Goal: Transaction & Acquisition: Purchase product/service

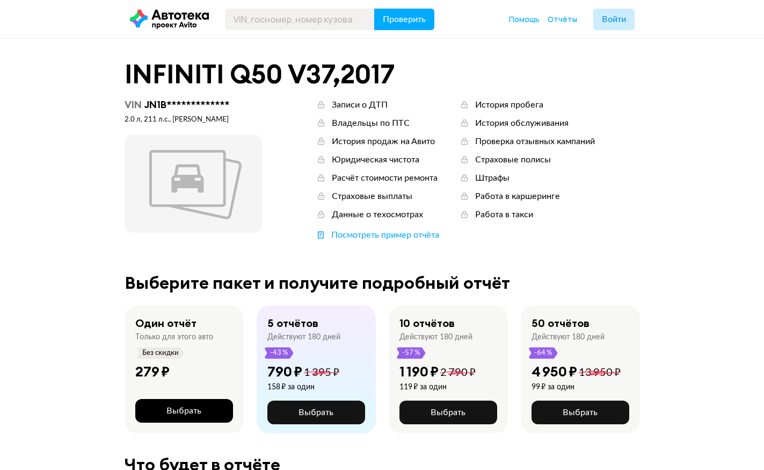
click at [204, 406] on button "Выбрать" at bounding box center [184, 411] width 98 height 24
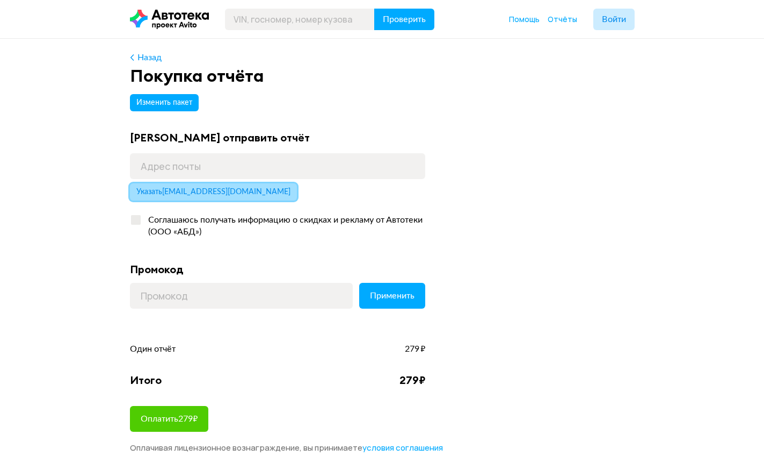
click at [219, 196] on span "Указать motya-04@inbox.ru" at bounding box center [213, 192] width 154 height 8
type input "motya-04@inbox.ru"
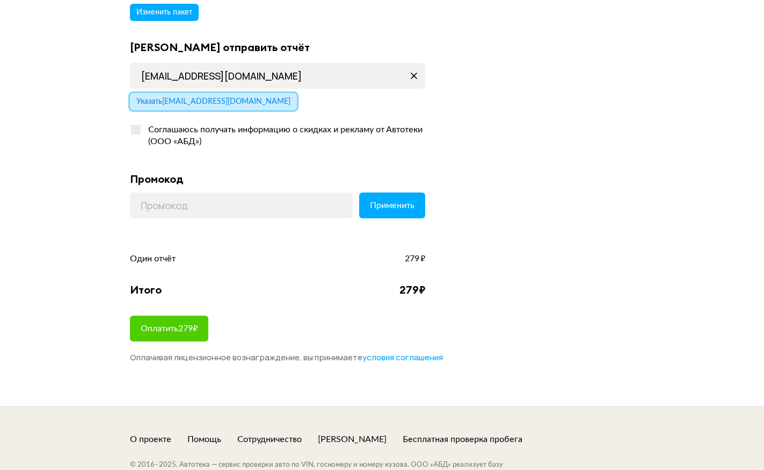
scroll to position [107, 0]
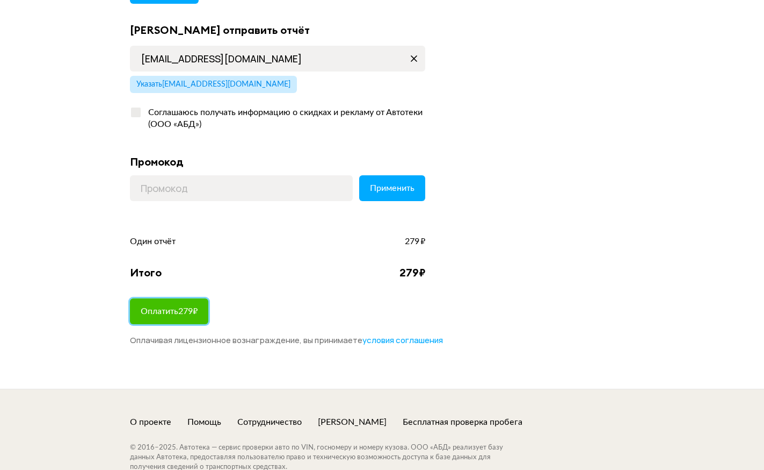
click at [190, 307] on span "Оплатить 279 ₽" at bounding box center [169, 311] width 57 height 9
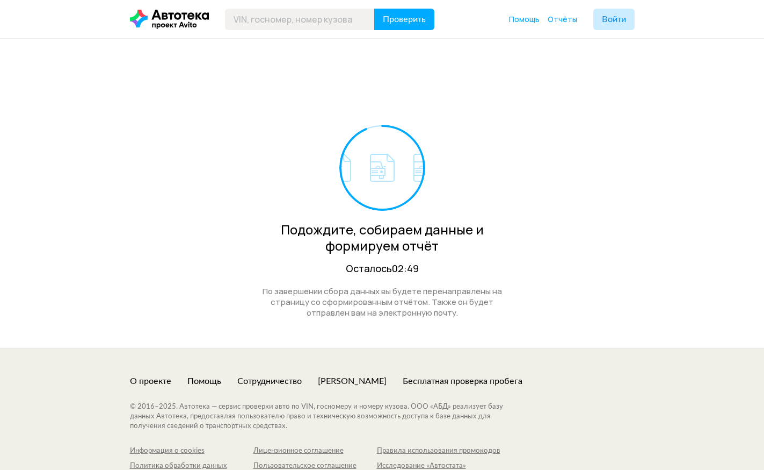
click at [27, 97] on div "Подождите, собираем данные и формируем отчёт Осталось 02:49 По завершении сбора…" at bounding box center [382, 193] width 764 height 309
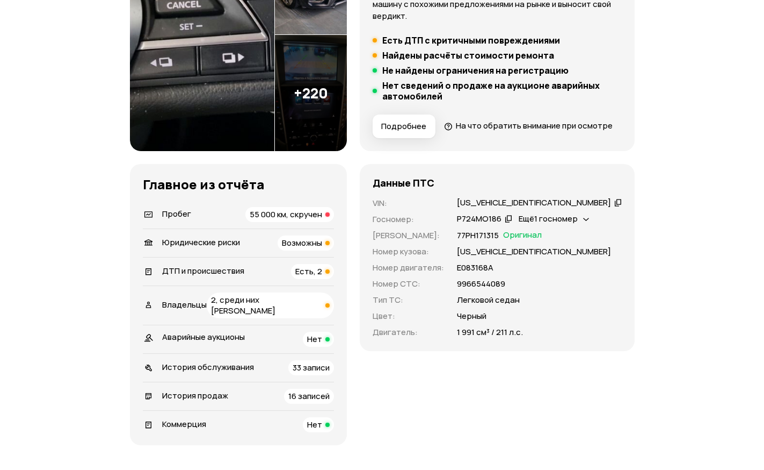
scroll to position [269, 0]
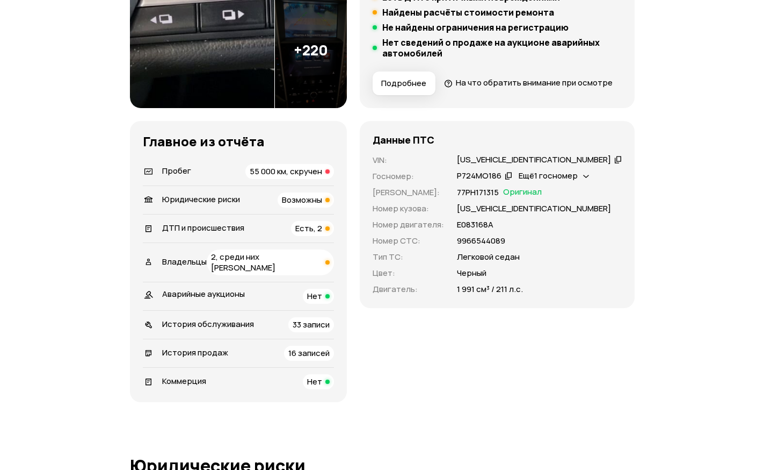
click at [243, 233] on span "ДТП и происшествия" at bounding box center [203, 227] width 82 height 11
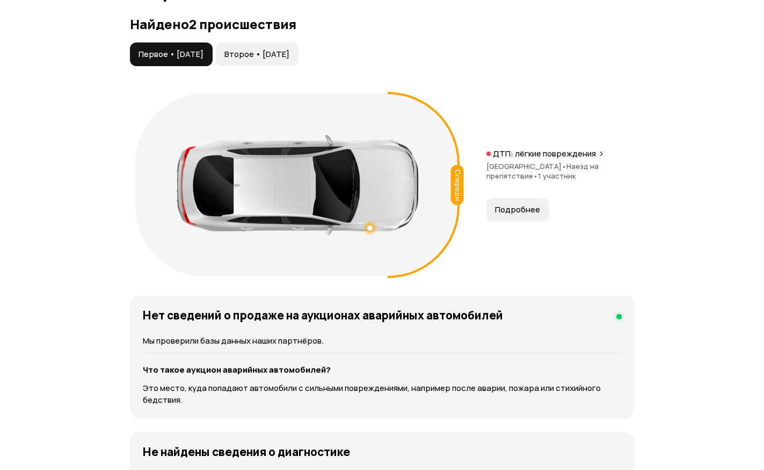
scroll to position [1309, 0]
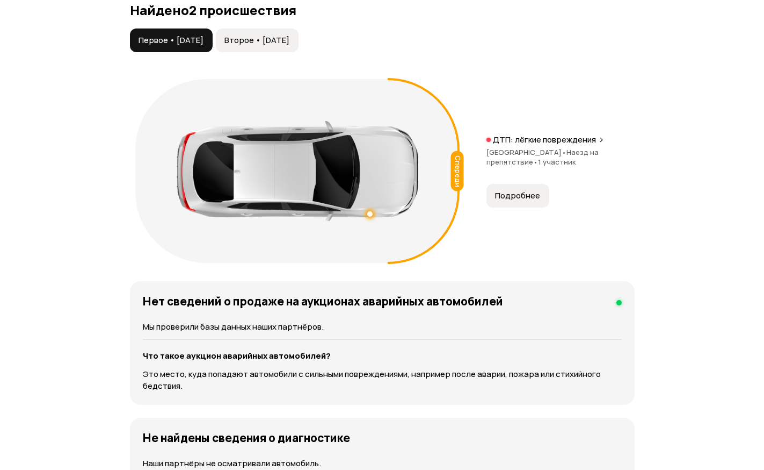
click at [286, 52] on button "Второе • [DATE]" at bounding box center [257, 40] width 83 height 24
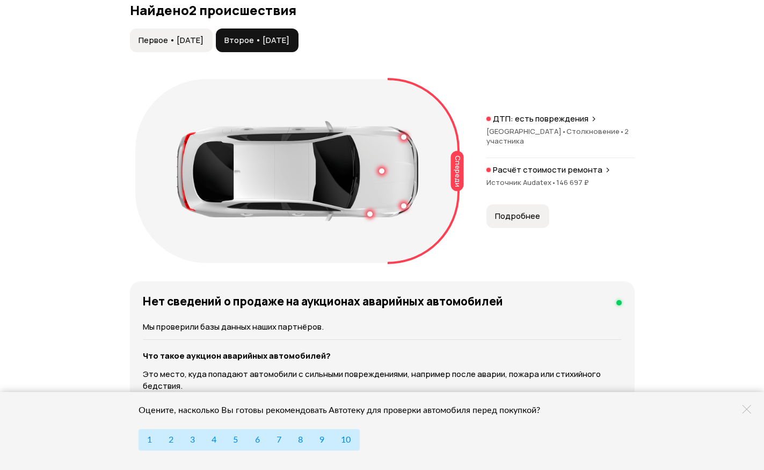
click at [525, 221] on span "Подробнее" at bounding box center [517, 216] width 45 height 11
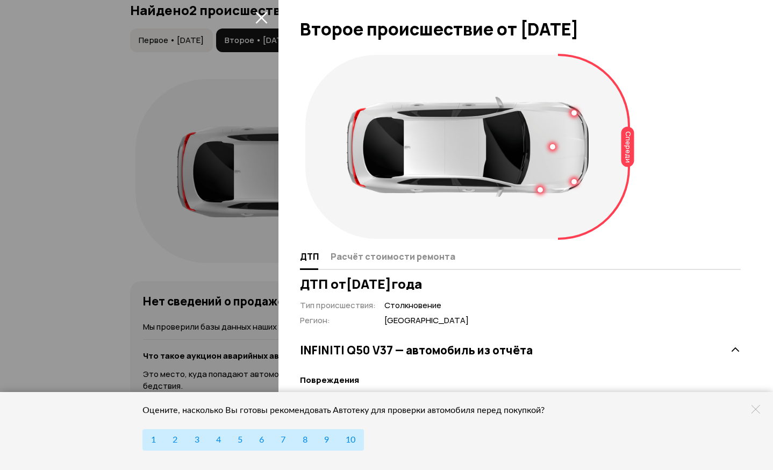
click at [268, 15] on button "закрыть" at bounding box center [260, 17] width 17 height 17
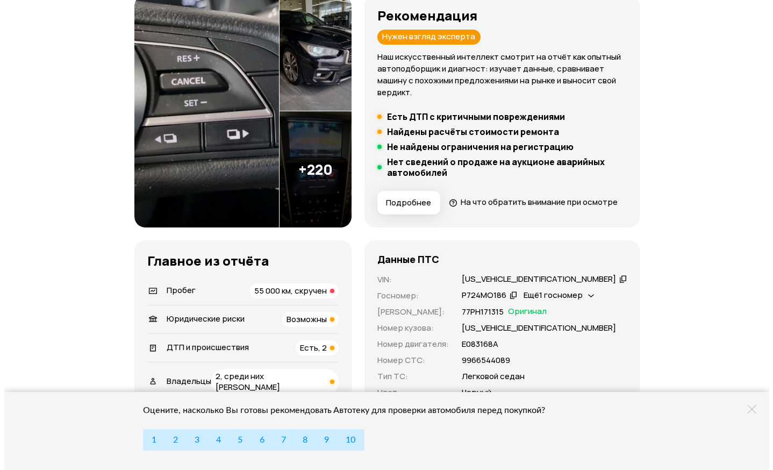
scroll to position [73, 0]
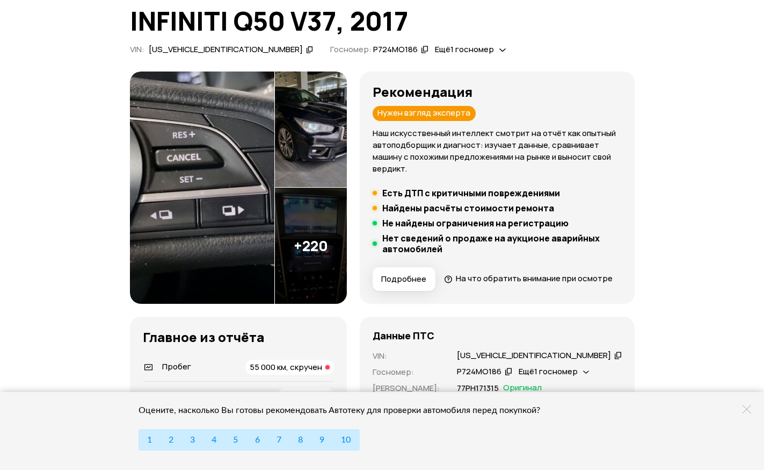
click at [347, 264] on img at bounding box center [311, 245] width 72 height 116
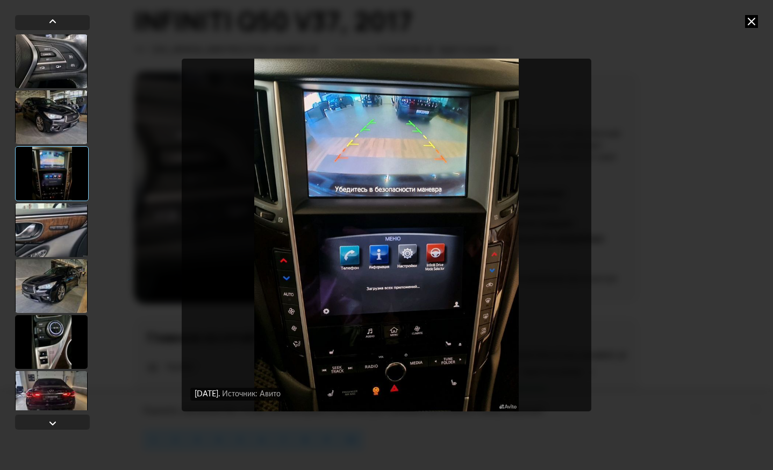
click at [32, 8] on div "[DATE] Источник: Авито [DATE] Источник: Авито [DATE] Источник: Авито [DATE] Ист…" at bounding box center [386, 235] width 773 height 470
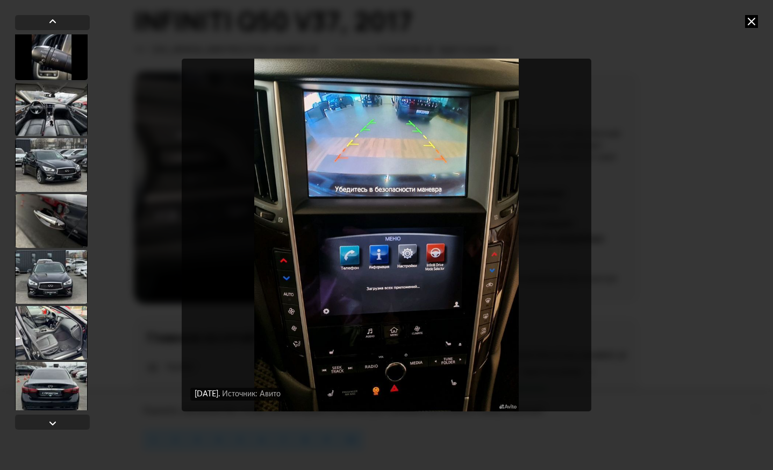
scroll to position [967, 0]
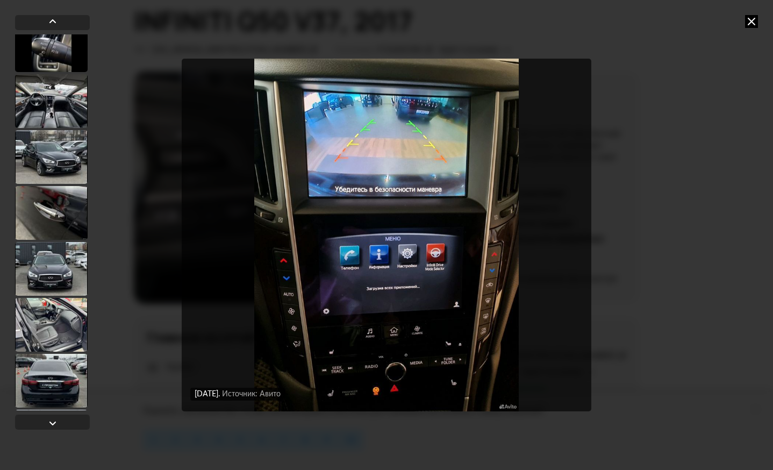
click at [60, 156] on div at bounding box center [51, 157] width 73 height 54
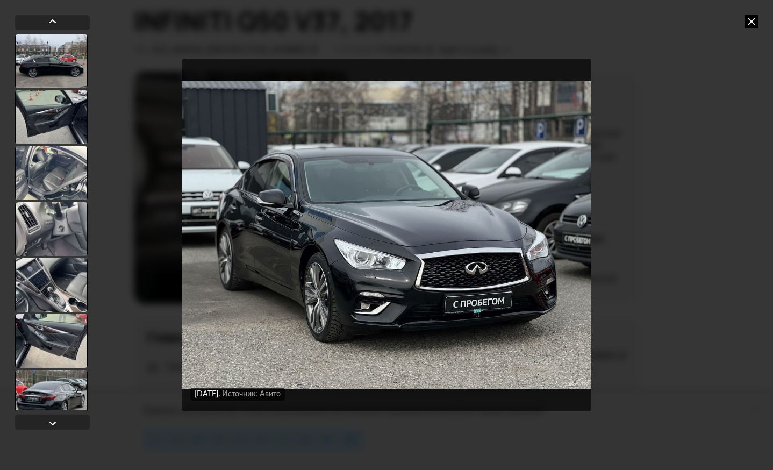
click at [60, 206] on div at bounding box center [51, 229] width 73 height 54
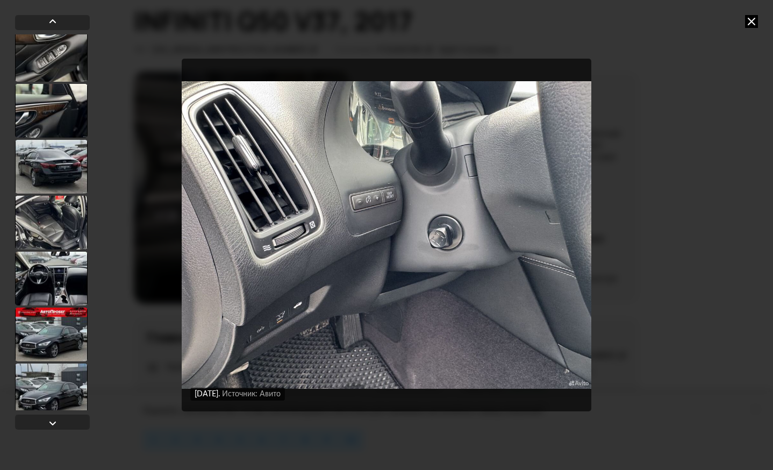
scroll to position [1932, 0]
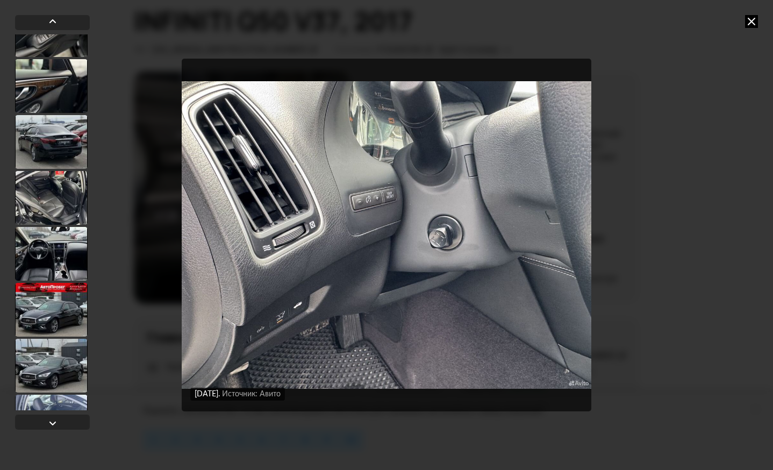
click at [60, 234] on div at bounding box center [51, 254] width 73 height 54
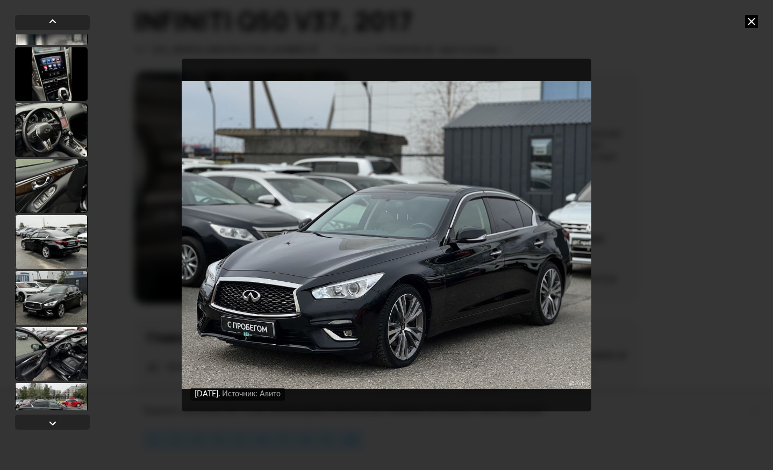
scroll to position [5208, 0]
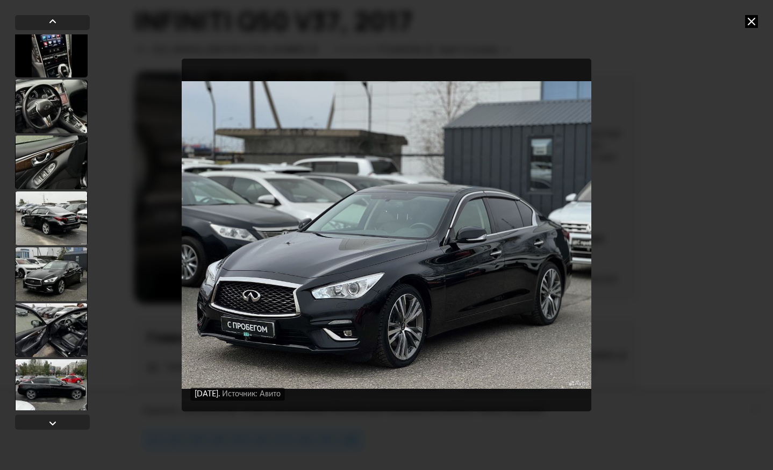
click at [33, 317] on div at bounding box center [51, 330] width 73 height 54
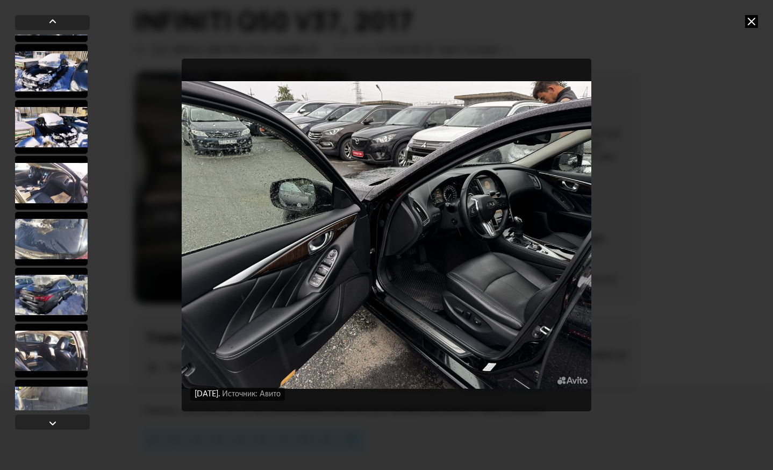
click at [52, 237] on div at bounding box center [51, 239] width 73 height 54
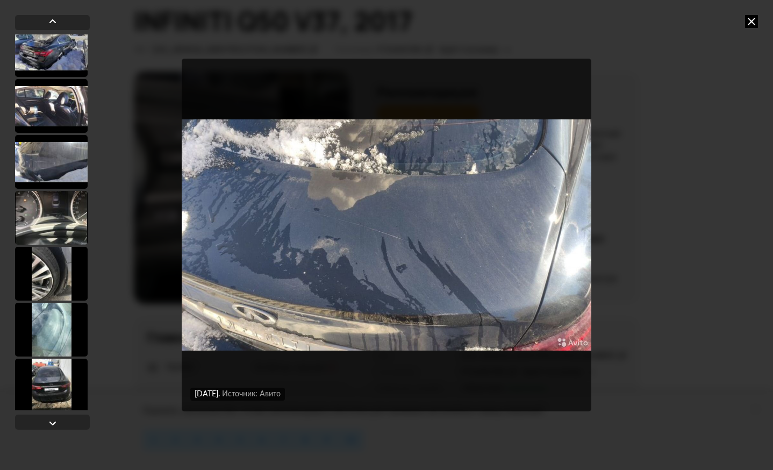
scroll to position [10255, 0]
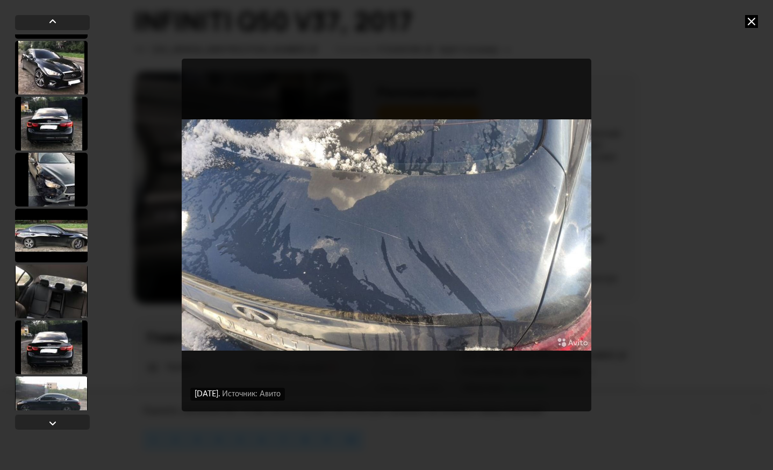
click at [52, 190] on div at bounding box center [51, 180] width 73 height 54
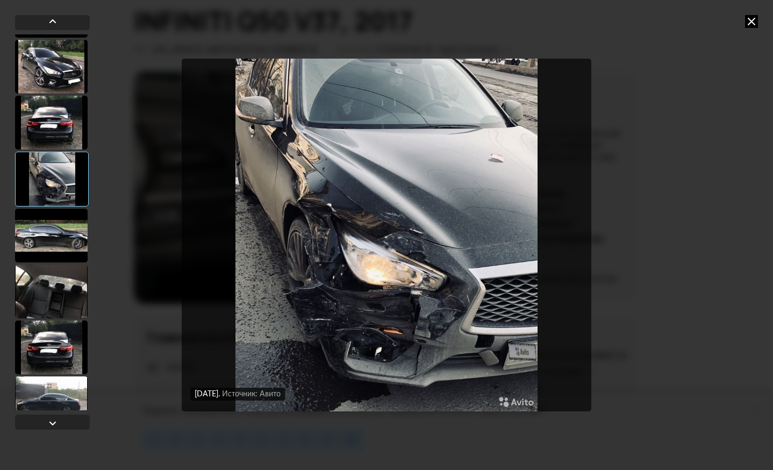
scroll to position [11168, 0]
click at [46, 299] on div at bounding box center [51, 292] width 73 height 54
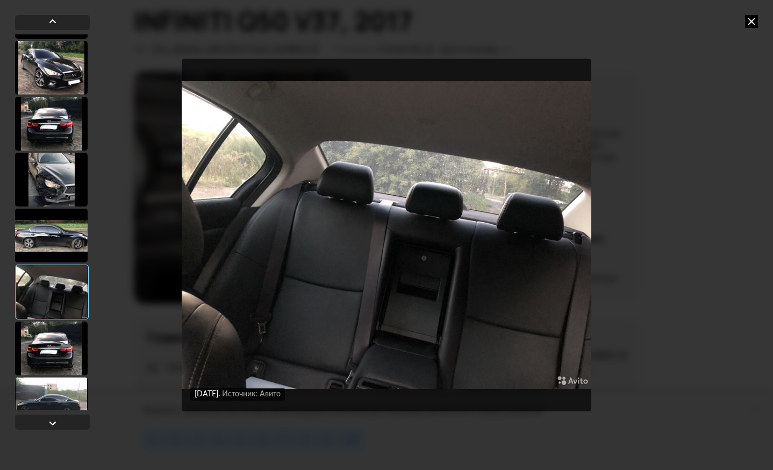
click at [49, 191] on div at bounding box center [51, 180] width 73 height 54
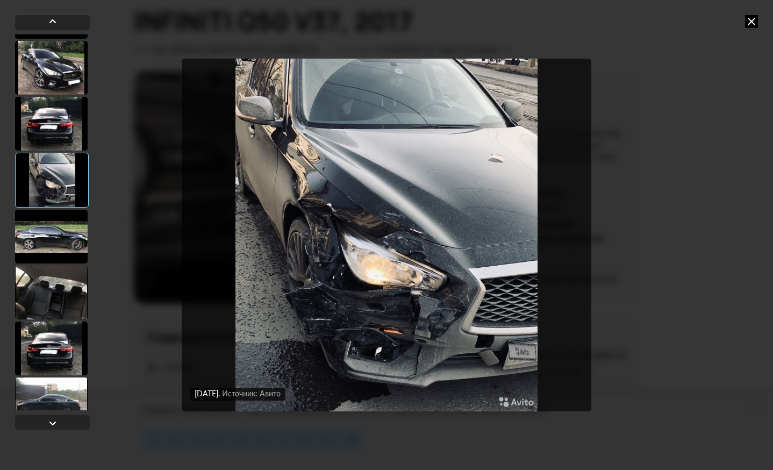
click at [51, 241] on div at bounding box center [51, 237] width 73 height 54
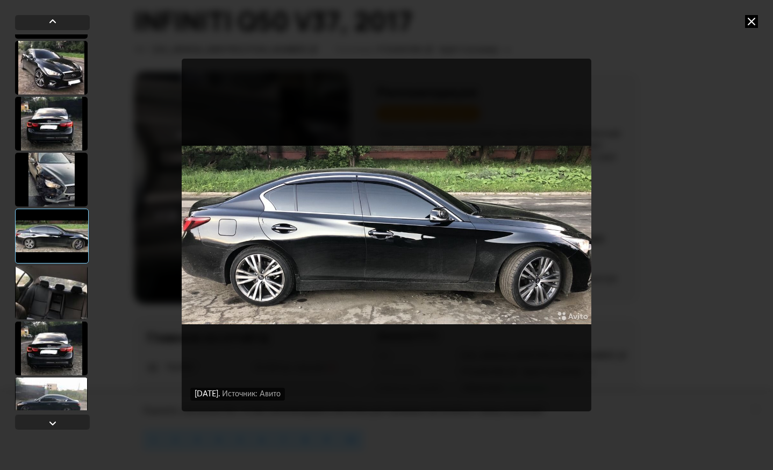
click at [49, 197] on div at bounding box center [51, 180] width 73 height 54
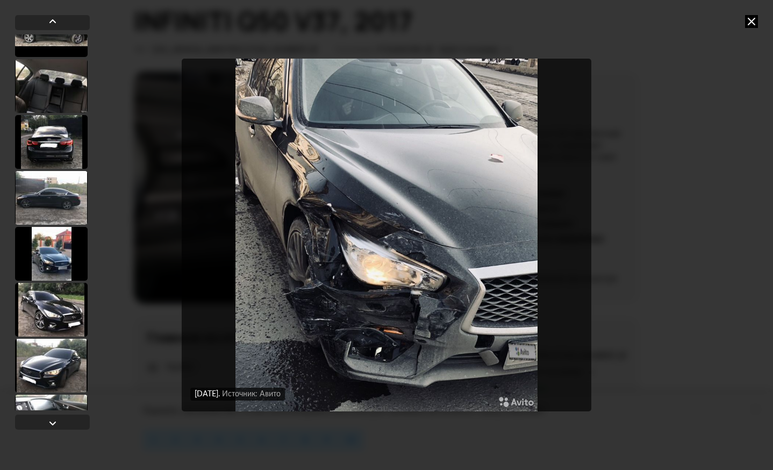
scroll to position [11382, 0]
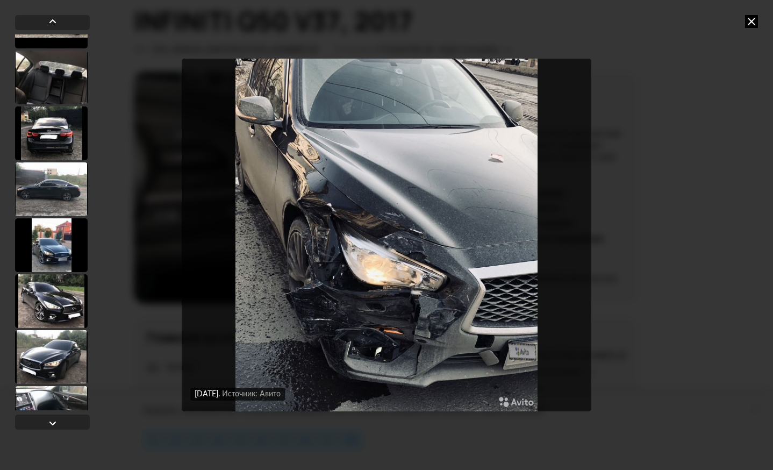
click at [61, 240] on div at bounding box center [51, 245] width 73 height 54
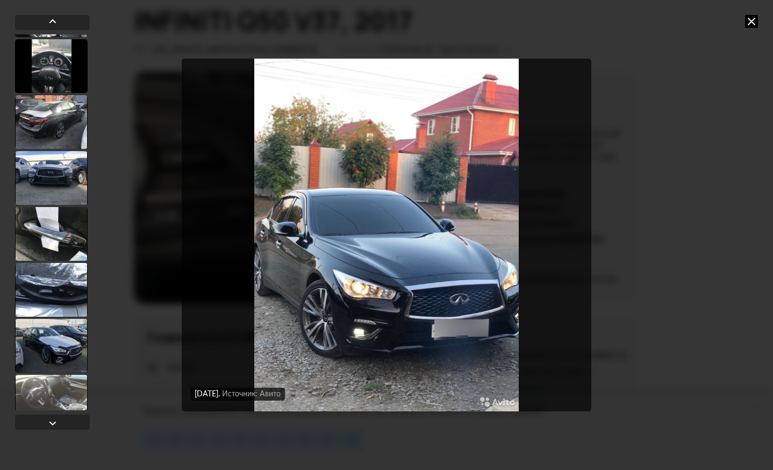
scroll to position [11865, 0]
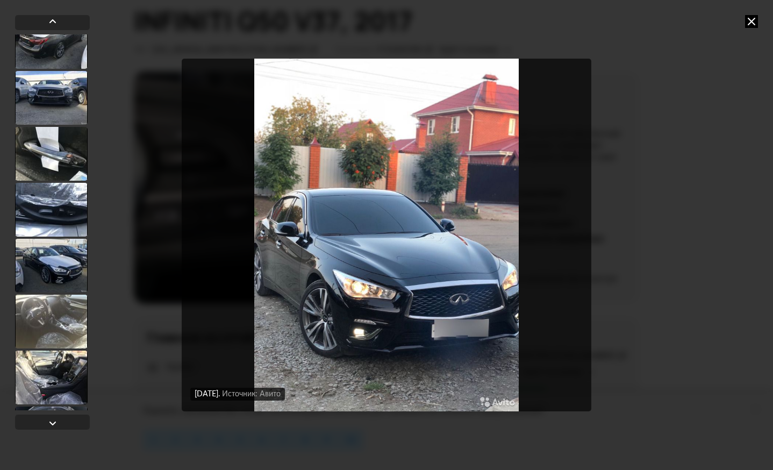
click at [53, 186] on div at bounding box center [51, 210] width 73 height 54
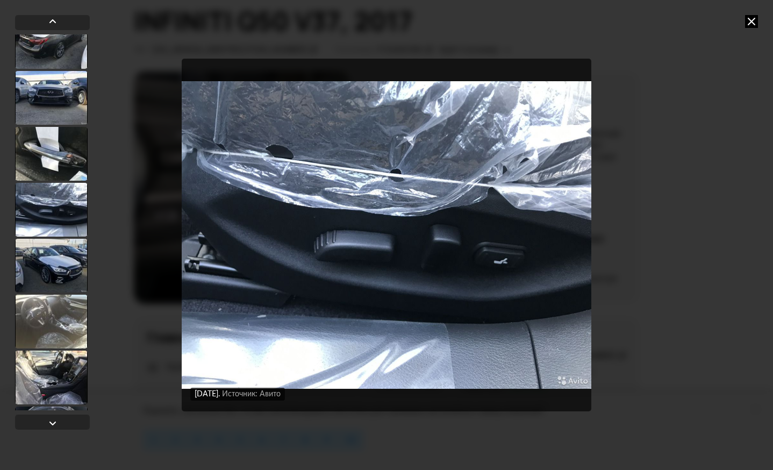
click at [58, 165] on div at bounding box center [51, 154] width 73 height 54
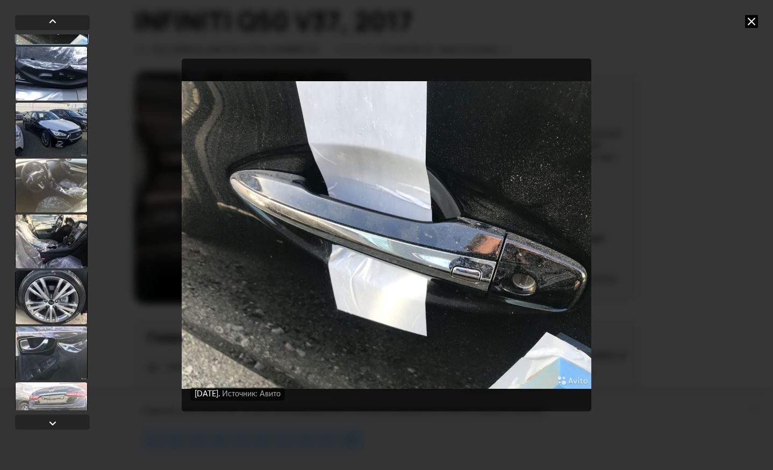
scroll to position [11977, 0]
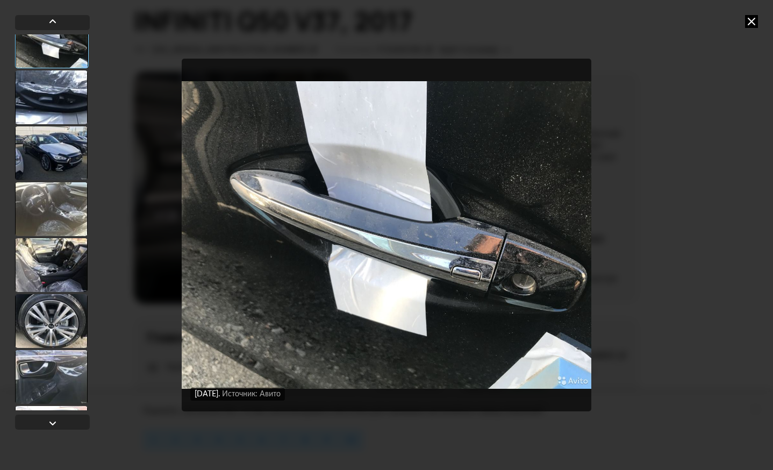
click at [38, 215] on div at bounding box center [51, 209] width 73 height 54
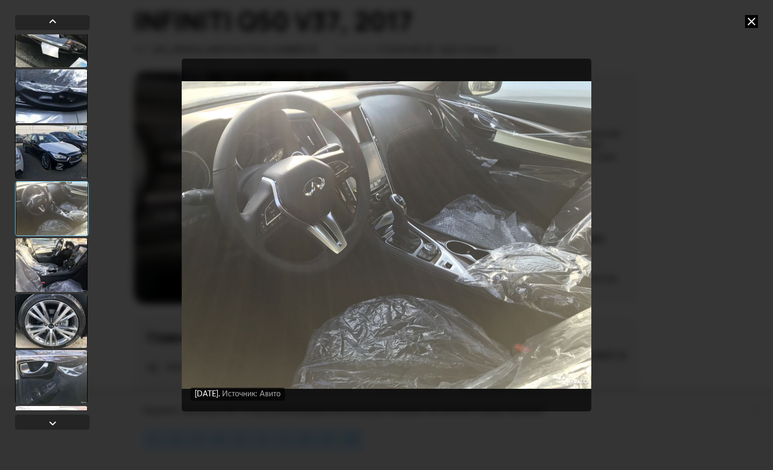
click at [51, 89] on div at bounding box center [51, 96] width 73 height 54
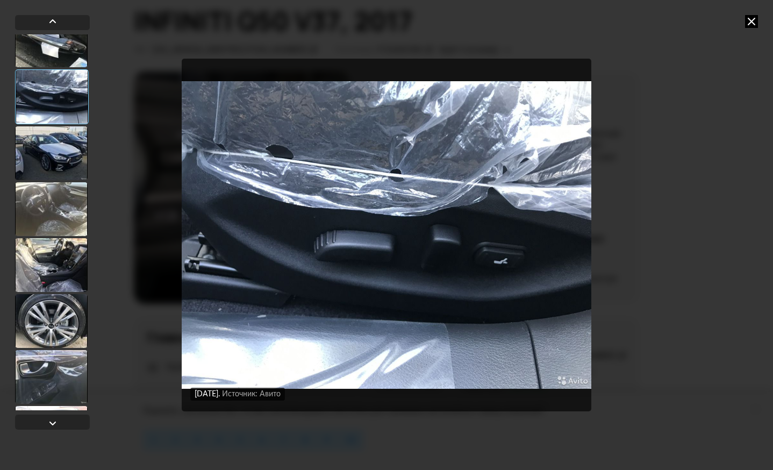
click at [48, 259] on div at bounding box center [51, 265] width 73 height 54
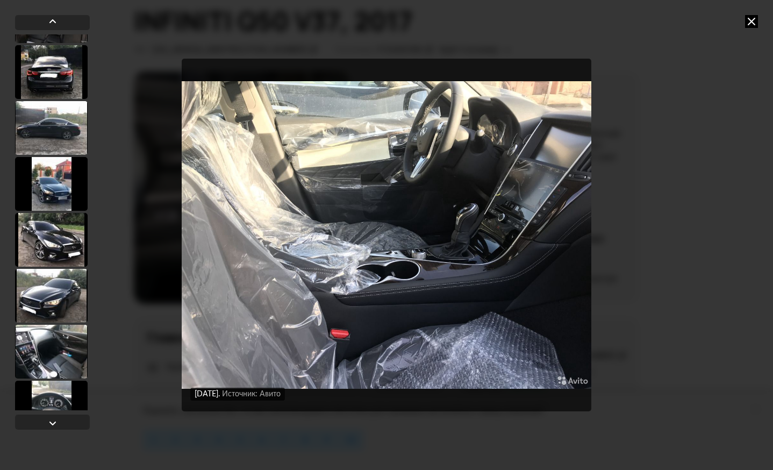
scroll to position [11440, 0]
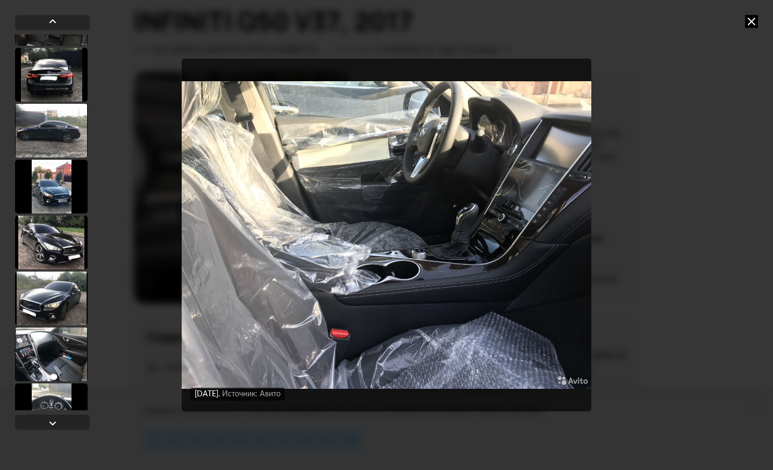
click at [70, 248] on div at bounding box center [51, 242] width 73 height 54
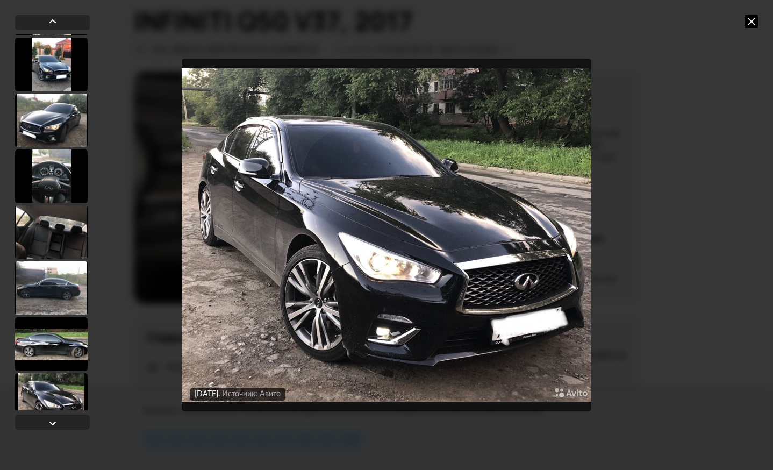
scroll to position [10795, 0]
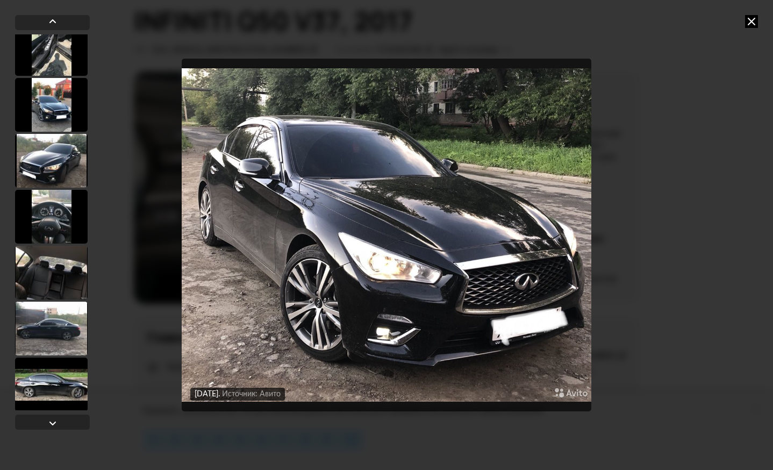
click at [58, 234] on div at bounding box center [51, 217] width 73 height 54
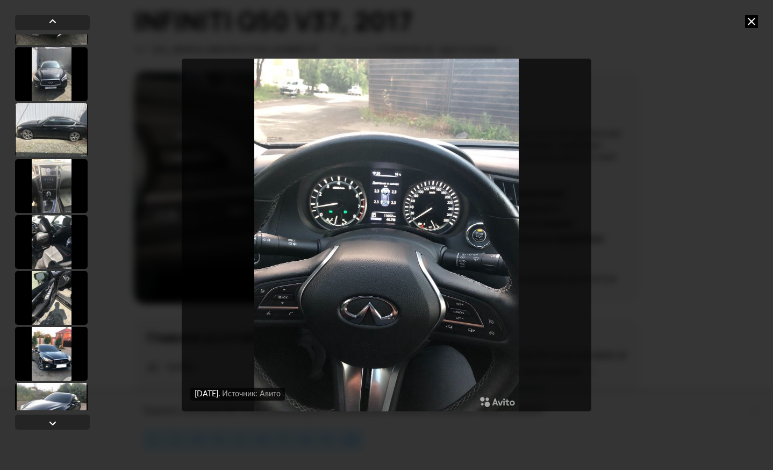
scroll to position [10527, 0]
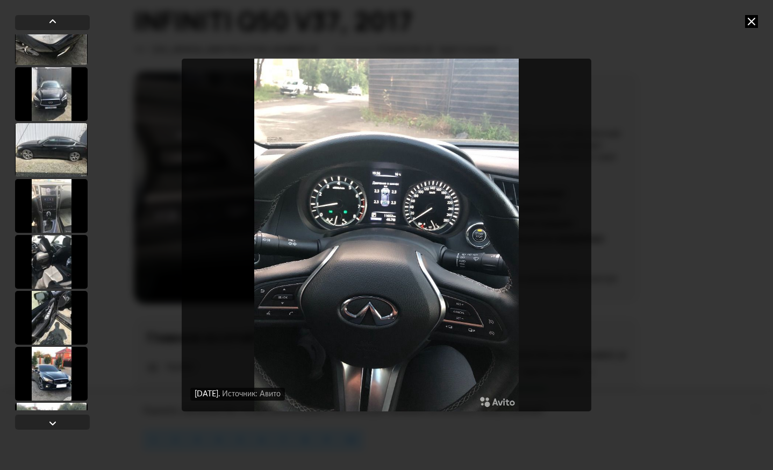
click at [57, 219] on div at bounding box center [51, 206] width 73 height 54
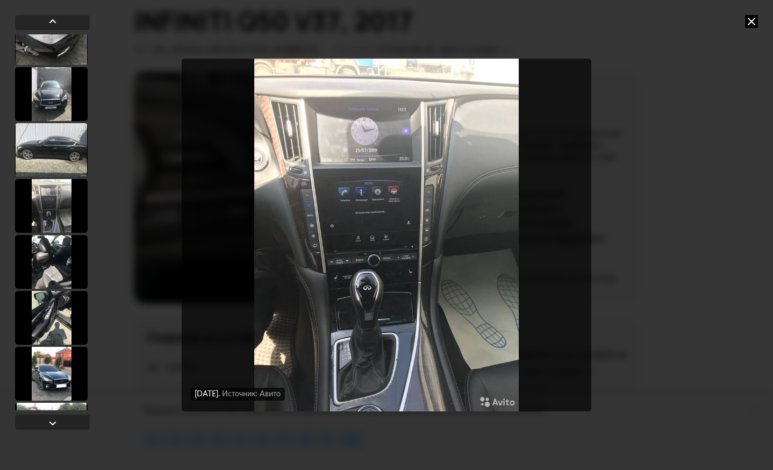
click at [56, 312] on div at bounding box center [51, 318] width 73 height 54
click at [56, 312] on div at bounding box center [51, 319] width 73 height 54
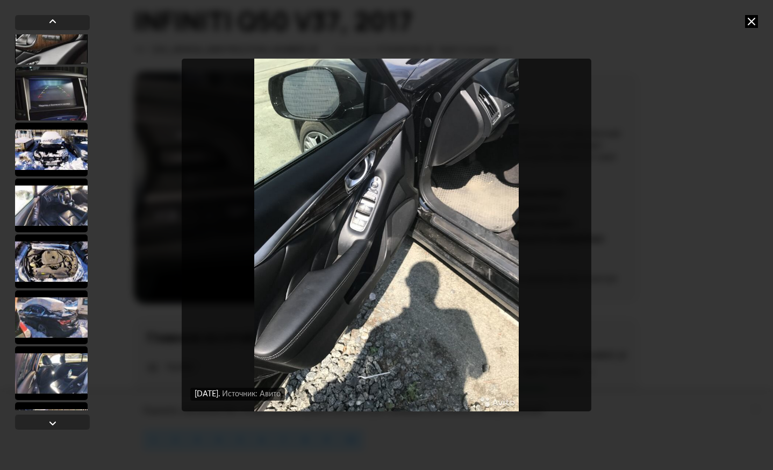
scroll to position [9506, 0]
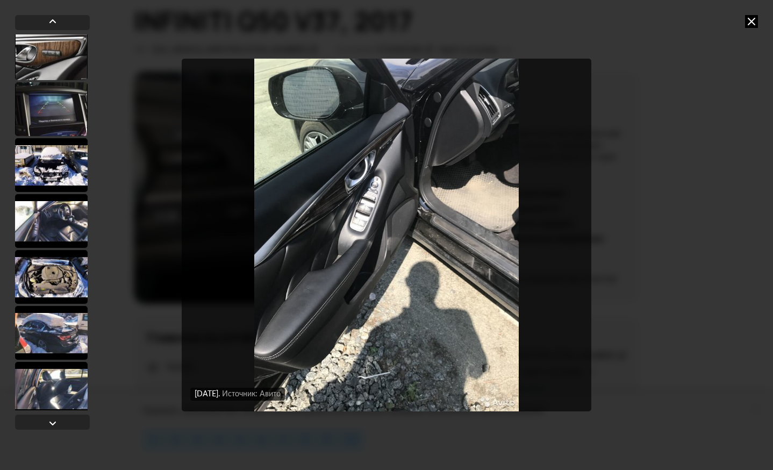
click at [55, 284] on div at bounding box center [51, 277] width 73 height 54
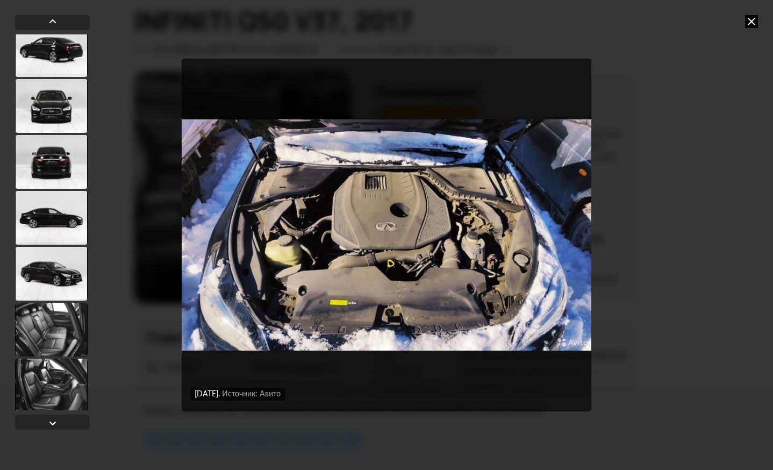
scroll to position [8808, 0]
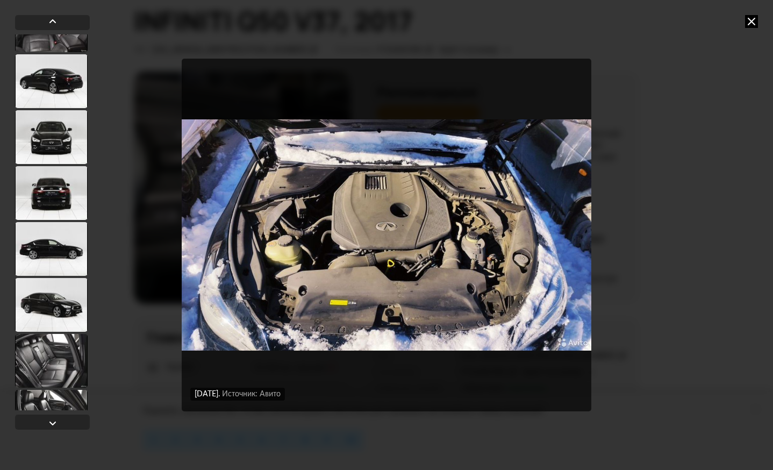
click at [61, 297] on div at bounding box center [51, 305] width 73 height 54
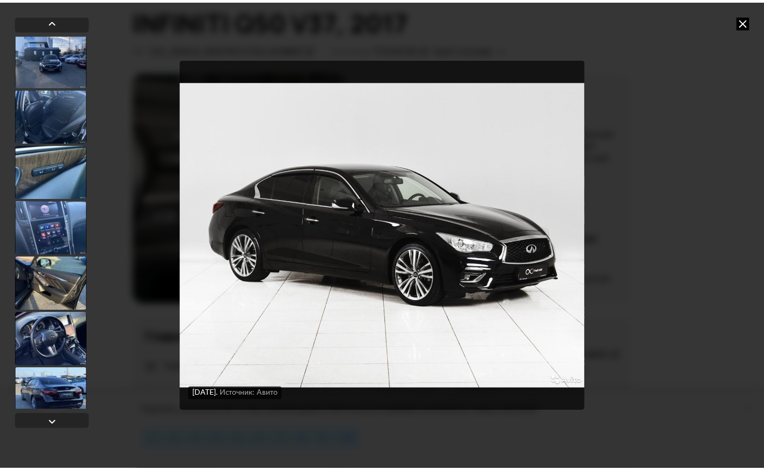
scroll to position [6068, 0]
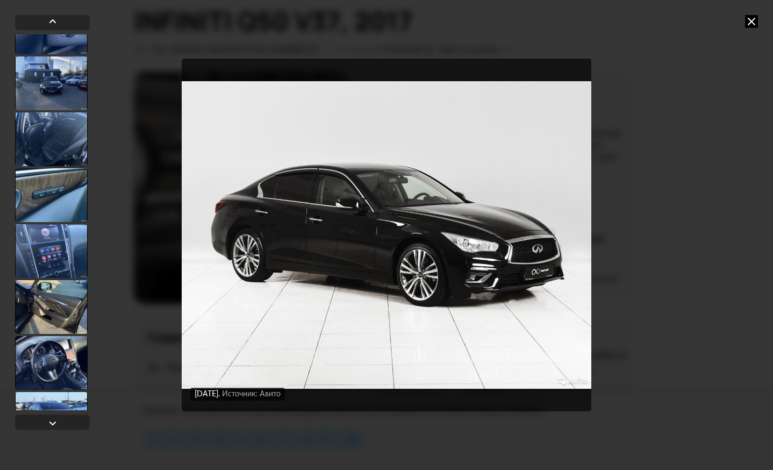
click at [674, 284] on div "[DATE] Источник: Авито [DATE] Источник: Авито [DATE] Источник: Авито [DATE] Ист…" at bounding box center [386, 235] width 773 height 470
click at [681, 304] on div "[DATE] Источник: Авито [DATE] Источник: Авито [DATE] Источник: Авито [DATE] Ист…" at bounding box center [386, 235] width 773 height 470
click at [757, 20] on icon at bounding box center [751, 21] width 13 height 13
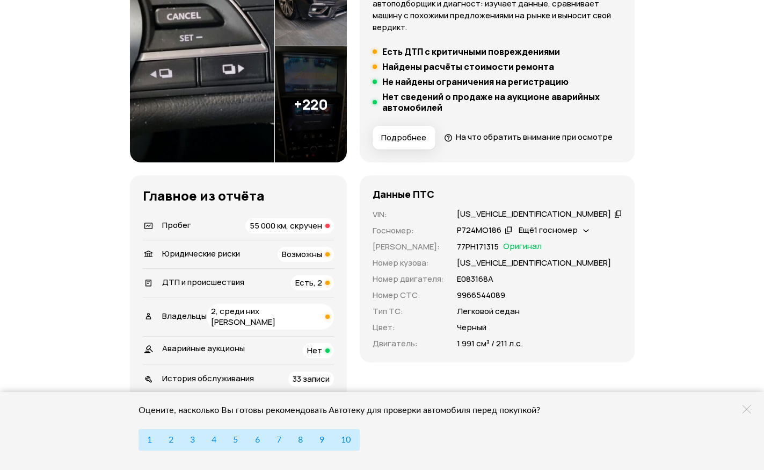
scroll to position [215, 0]
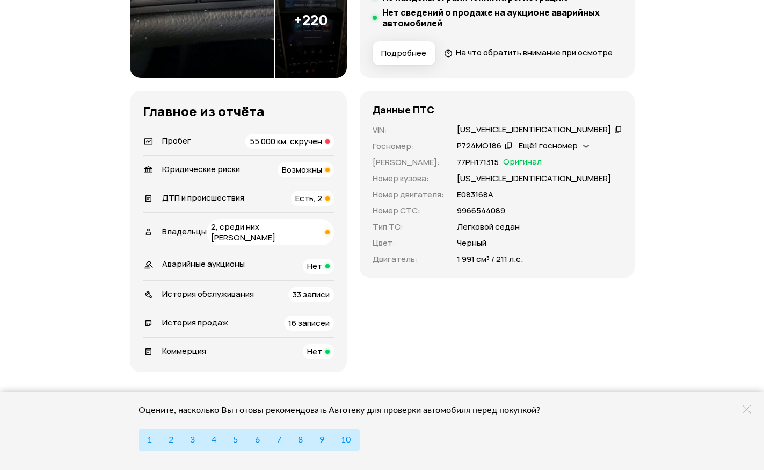
scroll to position [322, 0]
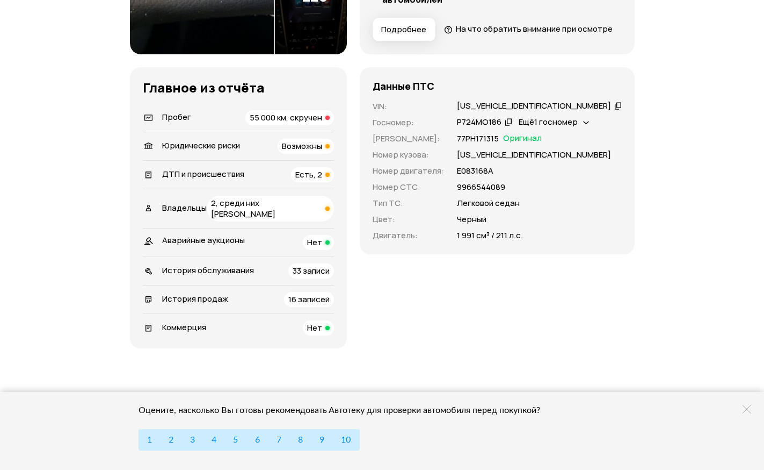
click at [322, 151] on span "Возможны" at bounding box center [302, 145] width 40 height 11
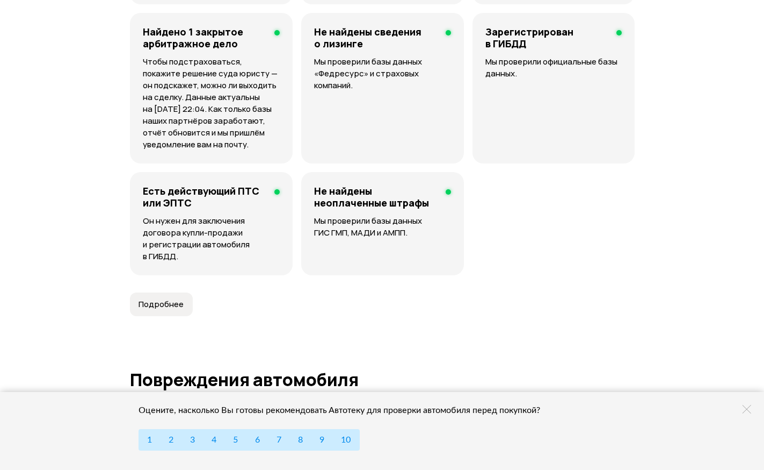
scroll to position [679, 0]
